Goal: Task Accomplishment & Management: Complete application form

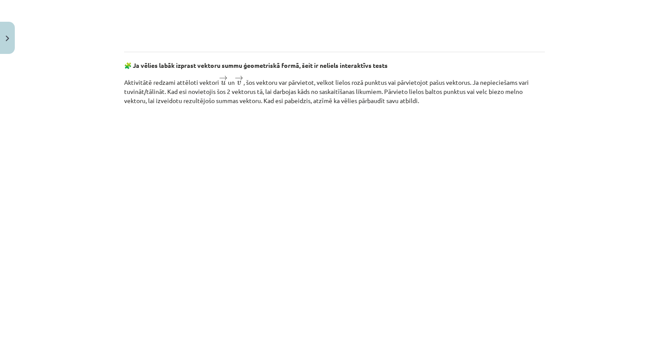
scroll to position [1310, 0]
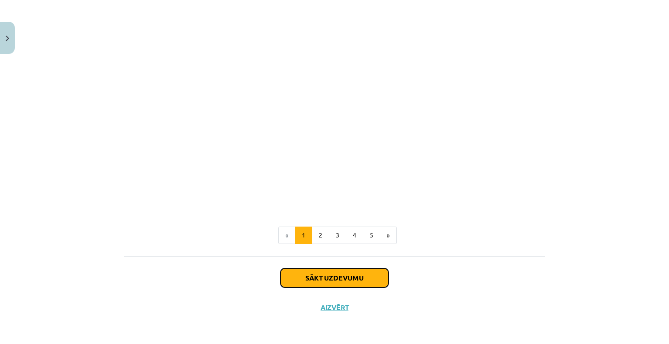
click at [313, 279] on button "Sākt uzdevumu" at bounding box center [334, 278] width 108 height 19
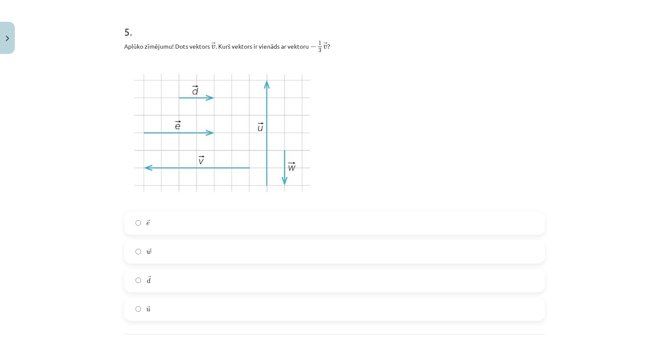
scroll to position [1374, 0]
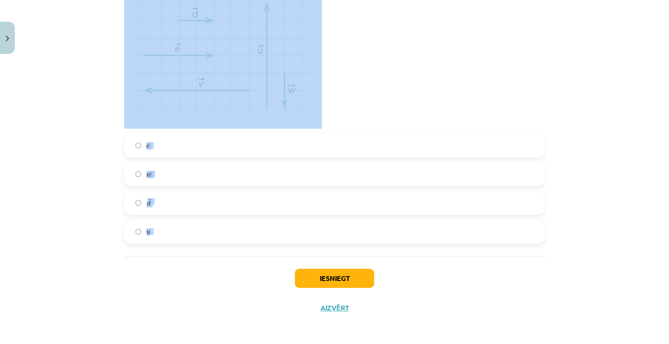
drag, startPoint x: 112, startPoint y: 158, endPoint x: 394, endPoint y: 236, distance: 293.2
click at [394, 236] on div "Mācību tēma: Matemātikas i - 10. klases 1. ieskaites mācību materiāls (a,b) #3 …" at bounding box center [334, 172] width 669 height 344
copy form "2 . Lorem ipsumdolor sitamet consect adipiscin? − − → E S + − − → D E = − − → T…"
click at [82, 99] on div "Mācību tēma: Matemātikas i - 10. klases 1. ieskaites mācību materiāls (a,b) #3 …" at bounding box center [334, 172] width 669 height 344
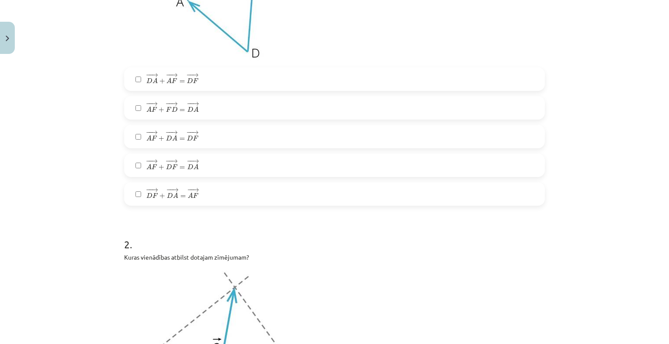
scroll to position [263, 0]
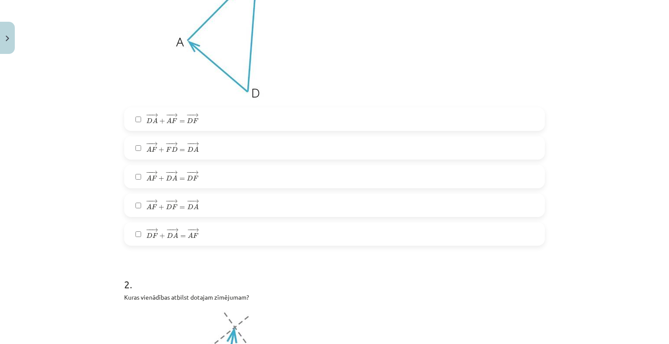
click at [171, 144] on span "→" at bounding box center [174, 144] width 7 height 4
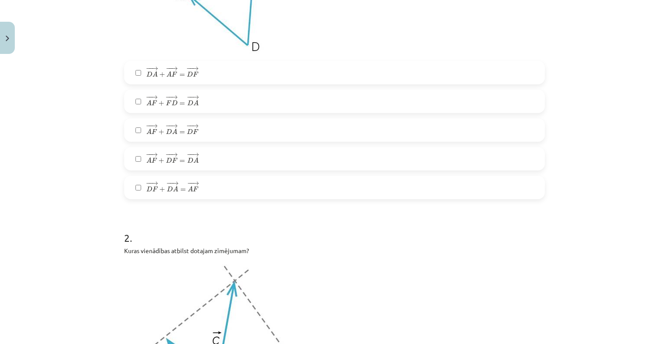
scroll to position [308, 0]
click at [184, 64] on label "− − → D A + − − → A F = − − → D F D A → + A F → = D F →" at bounding box center [334, 74] width 419 height 22
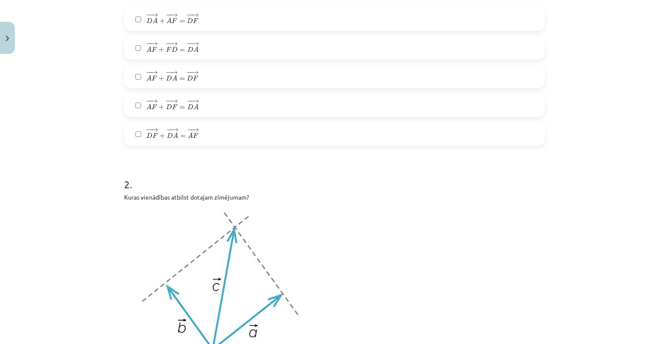
click at [146, 42] on span "−" at bounding box center [149, 44] width 6 height 4
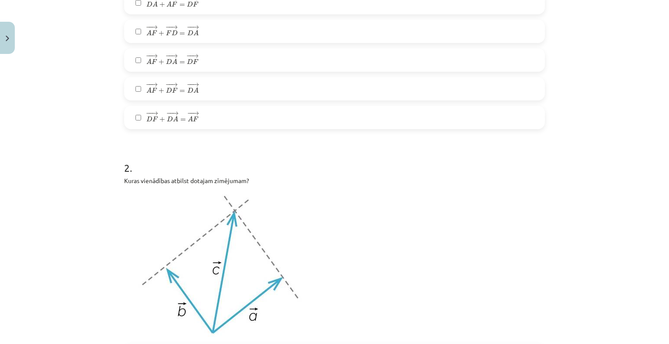
scroll to position [359, 0]
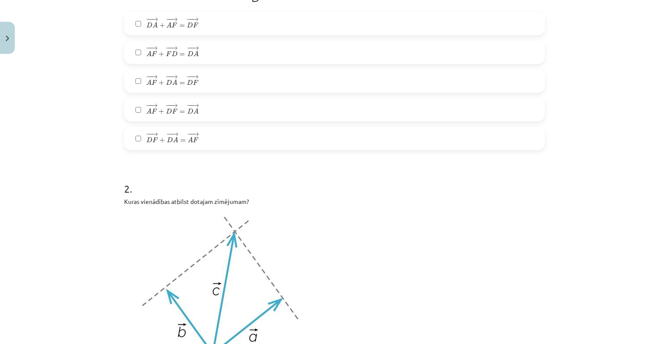
click at [172, 104] on span "→" at bounding box center [174, 106] width 7 height 4
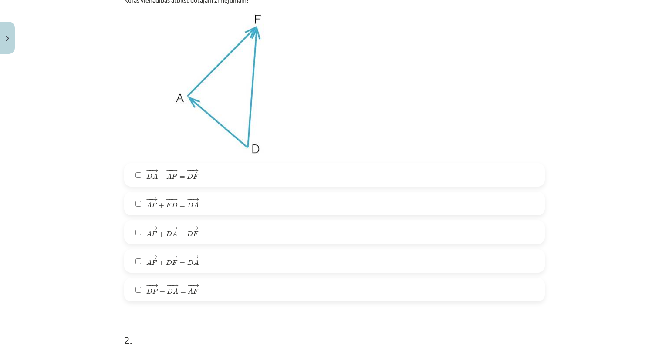
scroll to position [207, 0]
click at [166, 295] on span "− − → D F + − − → D A = − − → A F D F → + D A → = A F →" at bounding box center [172, 290] width 52 height 12
click at [173, 294] on span "A" at bounding box center [175, 292] width 5 height 6
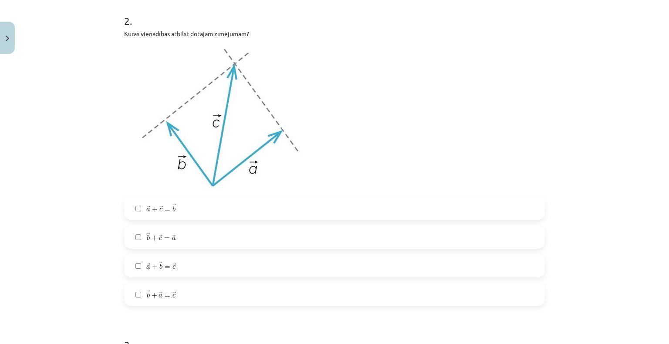
scroll to position [526, 0]
click at [172, 298] on span "c" at bounding box center [173, 297] width 3 height 4
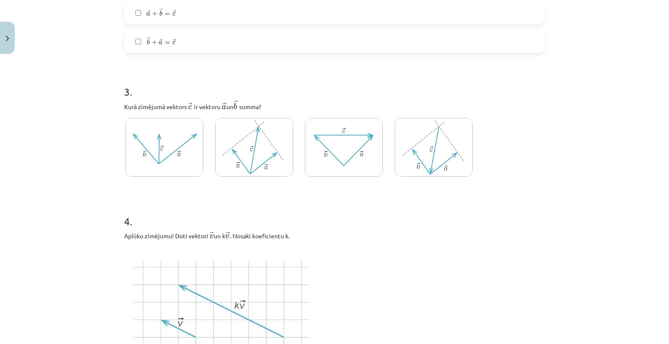
scroll to position [780, 0]
click at [320, 160] on img at bounding box center [344, 147] width 78 height 59
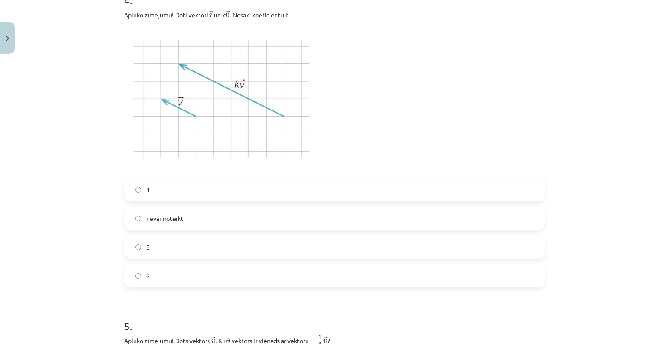
scroll to position [1002, 0]
click at [230, 248] on label "3" at bounding box center [334, 247] width 419 height 22
click at [225, 219] on label "nevar noteikt" at bounding box center [334, 218] width 419 height 22
click at [214, 251] on label "3" at bounding box center [334, 247] width 419 height 22
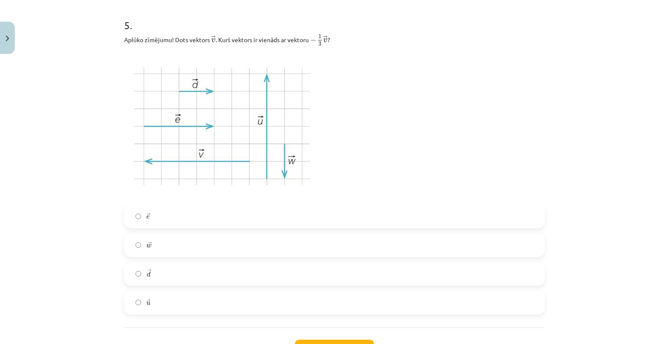
scroll to position [1304, 0]
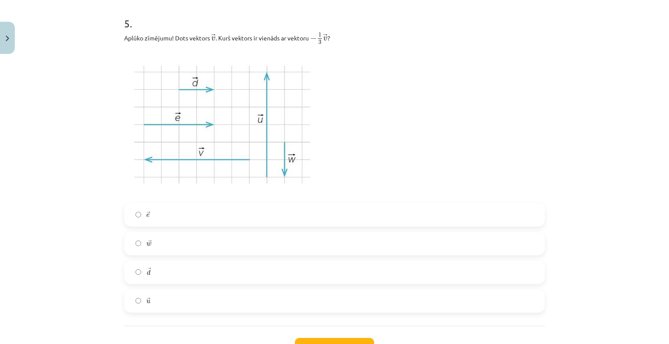
click at [242, 249] on label "→ w w →" at bounding box center [334, 244] width 419 height 22
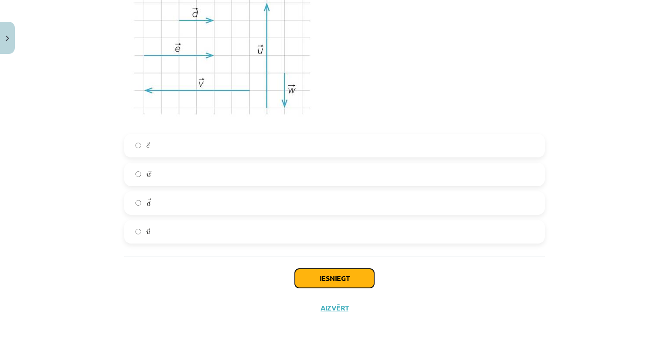
click at [333, 275] on button "Iesniegt" at bounding box center [334, 278] width 79 height 19
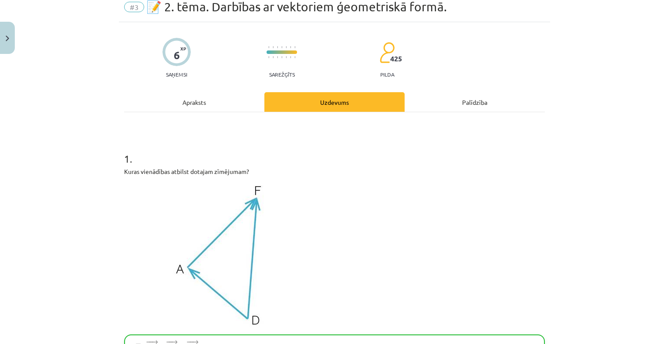
scroll to position [0, 0]
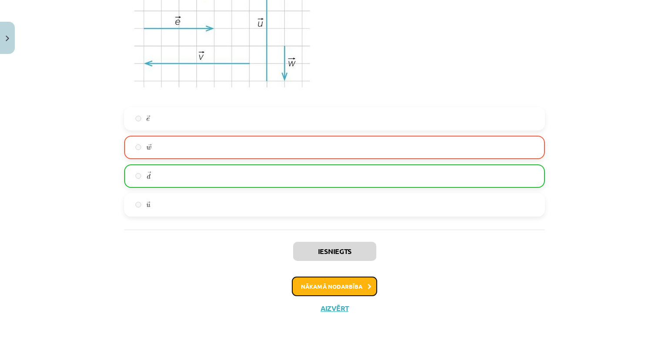
click at [362, 286] on button "Nākamā nodarbība" at bounding box center [334, 287] width 85 height 20
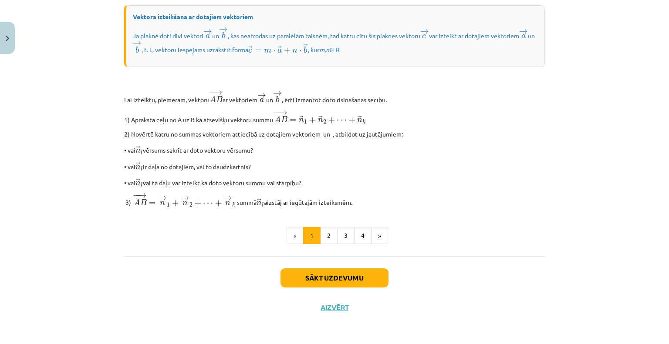
scroll to position [698, 0]
